Goal: Information Seeking & Learning: Understand process/instructions

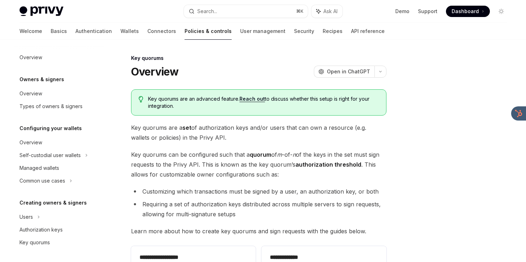
scroll to position [215, 0]
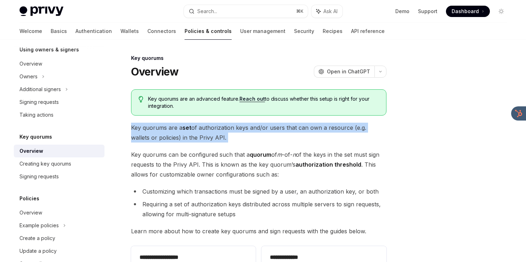
drag, startPoint x: 263, startPoint y: 145, endPoint x: 263, endPoint y: 121, distance: 23.4
click at [263, 121] on div "**********" at bounding box center [258, 185] width 255 height 192
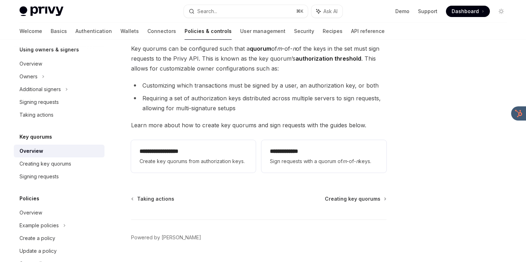
scroll to position [106, 0]
click at [202, 160] on span "Create key quorums from authorization keys." at bounding box center [194, 161] width 108 height 9
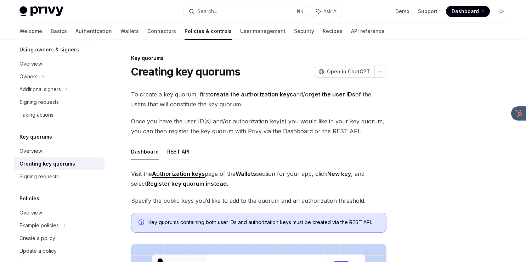
click at [186, 150] on button "REST API" at bounding box center [178, 151] width 22 height 17
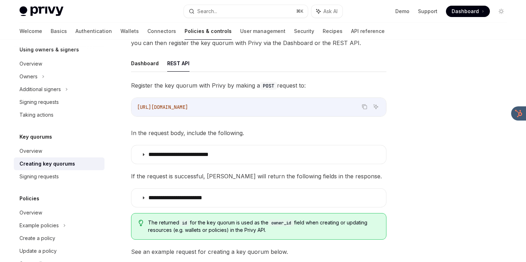
click at [228, 154] on p "**********" at bounding box center [190, 154] width 85 height 7
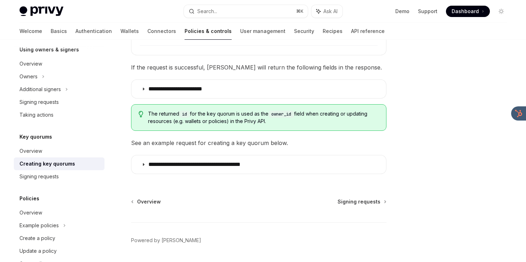
scroll to position [376, 0]
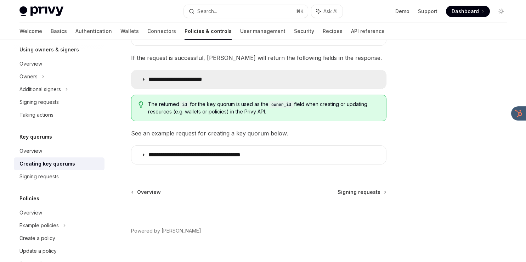
click at [215, 83] on p "**********" at bounding box center [184, 79] width 73 height 7
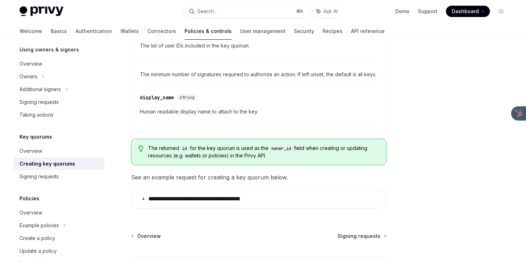
scroll to position [524, 0]
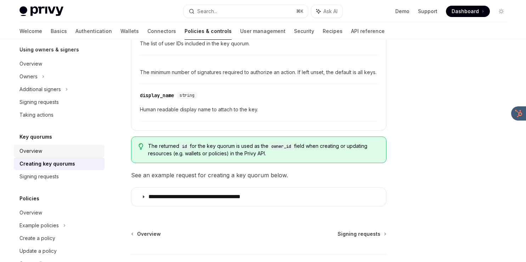
click at [55, 151] on div "Overview" at bounding box center [59, 151] width 81 height 9
type textarea "*"
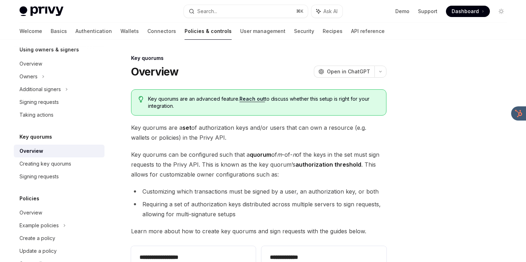
drag, startPoint x: 315, startPoint y: 94, endPoint x: 315, endPoint y: 104, distance: 10.6
click at [315, 104] on div "Key quorums are an advanced feature. Reach out to discuss whether this setup is…" at bounding box center [258, 102] width 255 height 26
click at [315, 104] on span "Key quorums are an advanced feature. Reach out to discuss whether this setup is…" at bounding box center [263, 102] width 231 height 14
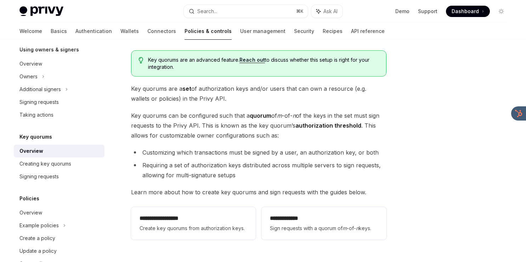
scroll to position [67, 0]
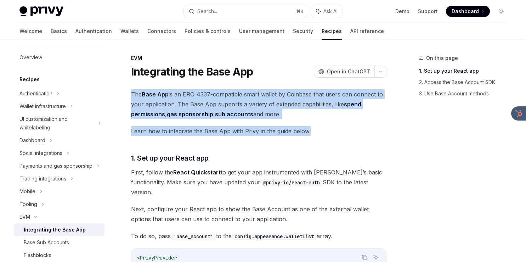
drag, startPoint x: 281, startPoint y: 88, endPoint x: 327, endPoint y: 130, distance: 62.9
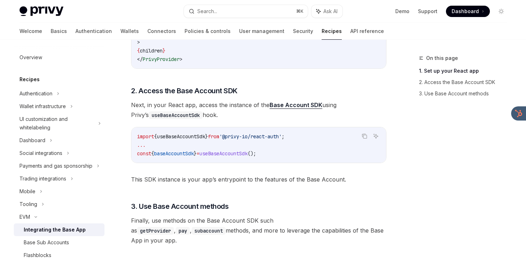
scroll to position [310, 0]
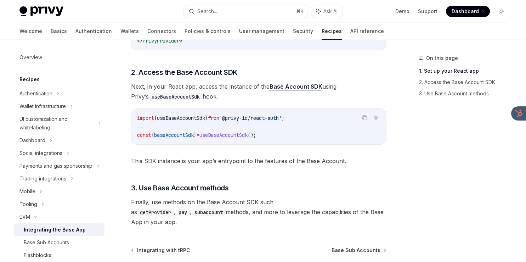
drag, startPoint x: 306, startPoint y: 51, endPoint x: 306, endPoint y: 84, distance: 32.2
click at [306, 84] on div "The Base App is an ERC-4337-compatible smart wallet by Coinbase that users can …" at bounding box center [258, 3] width 255 height 448
click at [212, 43] on div "The Base App is an ERC-4337-compatible smart wallet by Coinbase that users can …" at bounding box center [258, 3] width 255 height 448
